Goal: Information Seeking & Learning: Check status

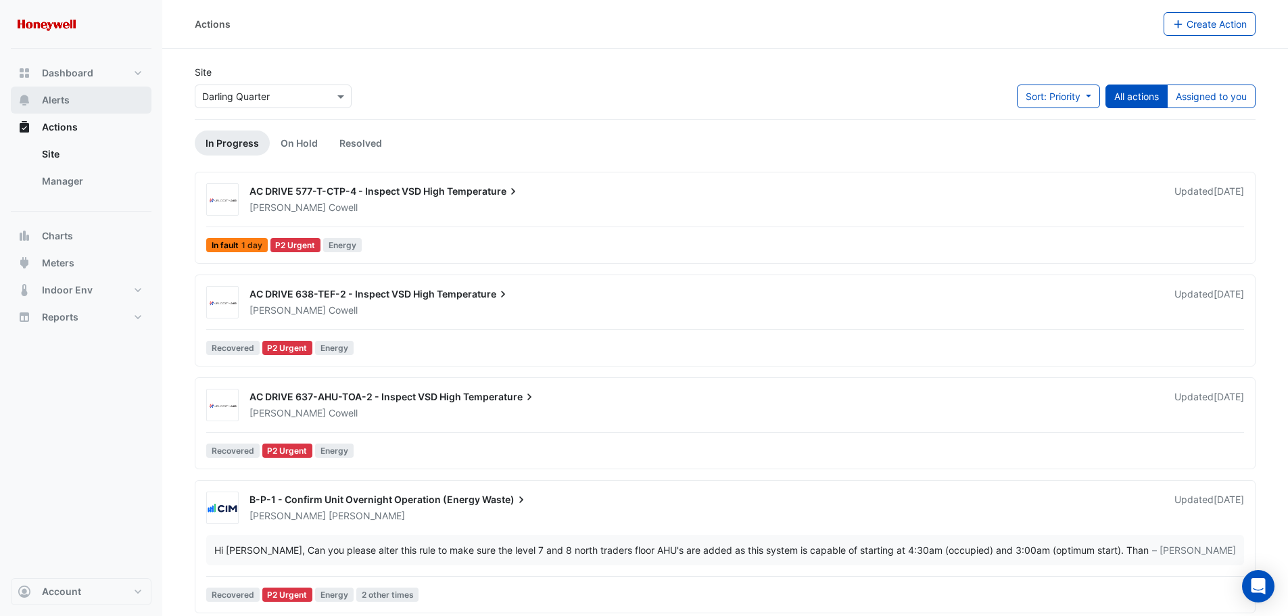
click at [58, 101] on span "Alerts" at bounding box center [56, 100] width 28 height 14
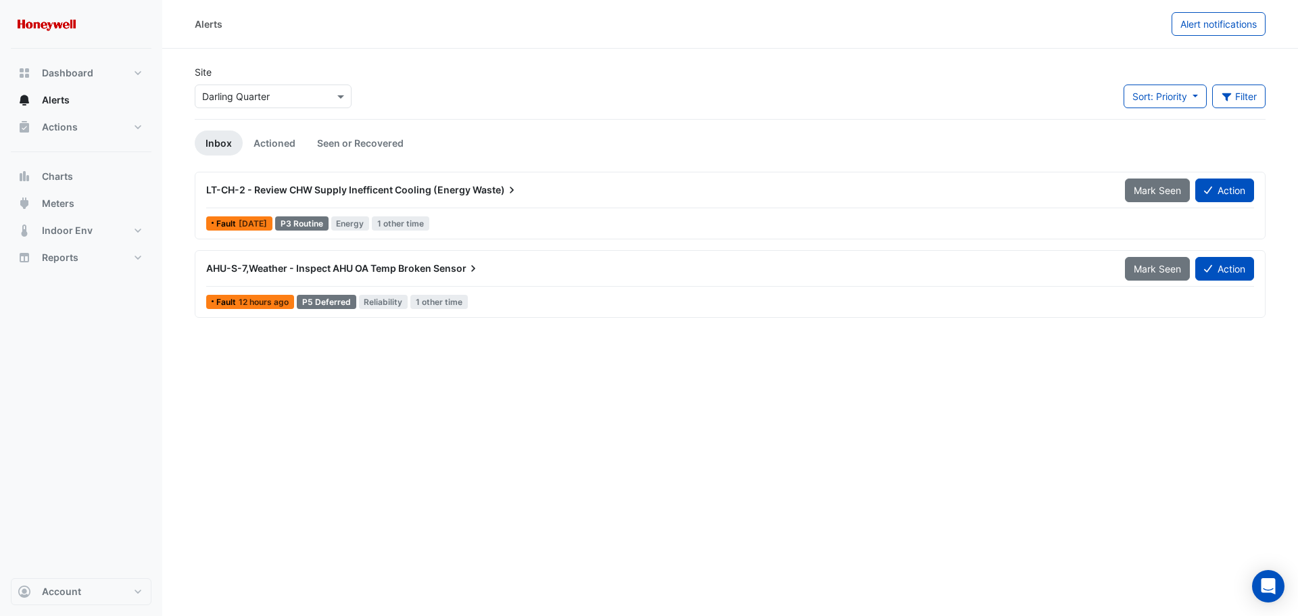
click at [538, 192] on div "LT-CH-2 - Review CHW Supply Inefficent Cooling (Energy Waste)" at bounding box center [657, 190] width 903 height 14
